Goal: Find specific page/section: Find specific page/section

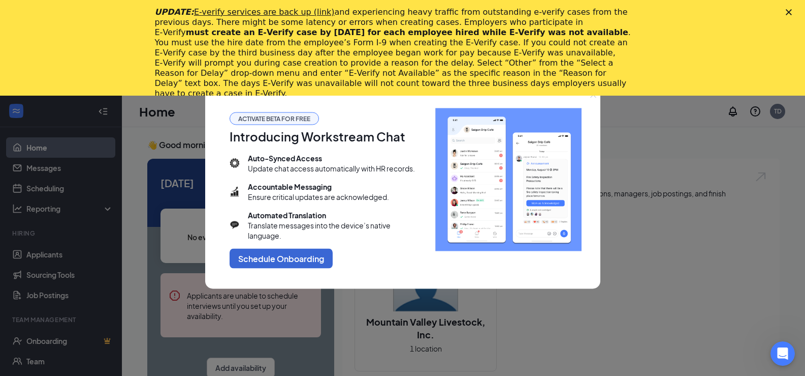
click at [793, 9] on div "UPDATE: E-verify services are back up (link) and experiencing heavy traffic fro…" at bounding box center [402, 53] width 805 height 98
click at [792, 11] on icon "Close" at bounding box center [789, 12] width 6 height 6
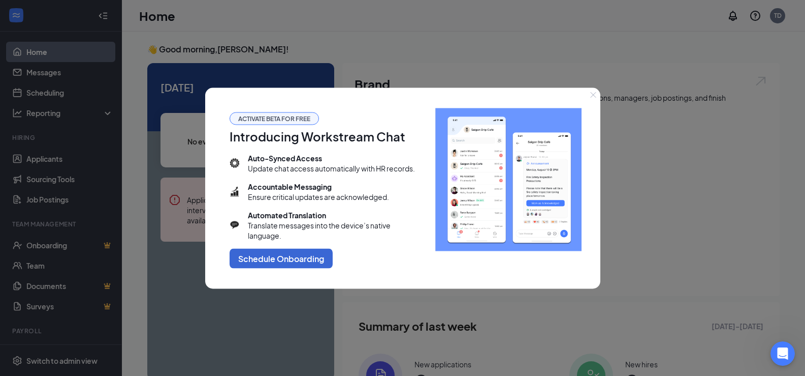
drag, startPoint x: 592, startPoint y: 94, endPoint x: 408, endPoint y: 101, distance: 184.6
click at [592, 94] on icon "Close" at bounding box center [593, 94] width 6 height 6
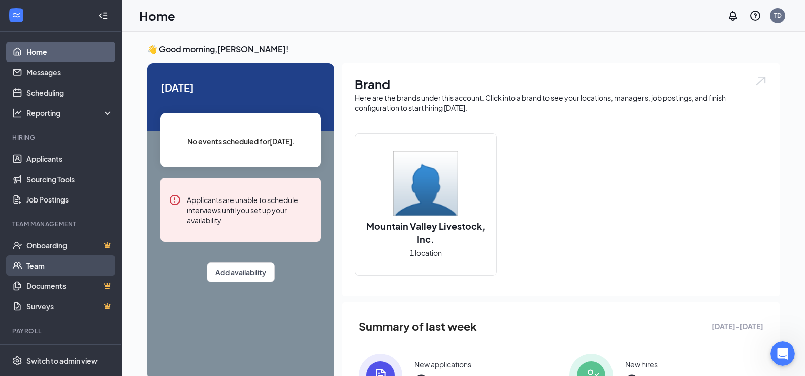
click at [28, 263] on link "Team" at bounding box center [69, 265] width 87 height 20
